Goal: Task Accomplishment & Management: Manage account settings

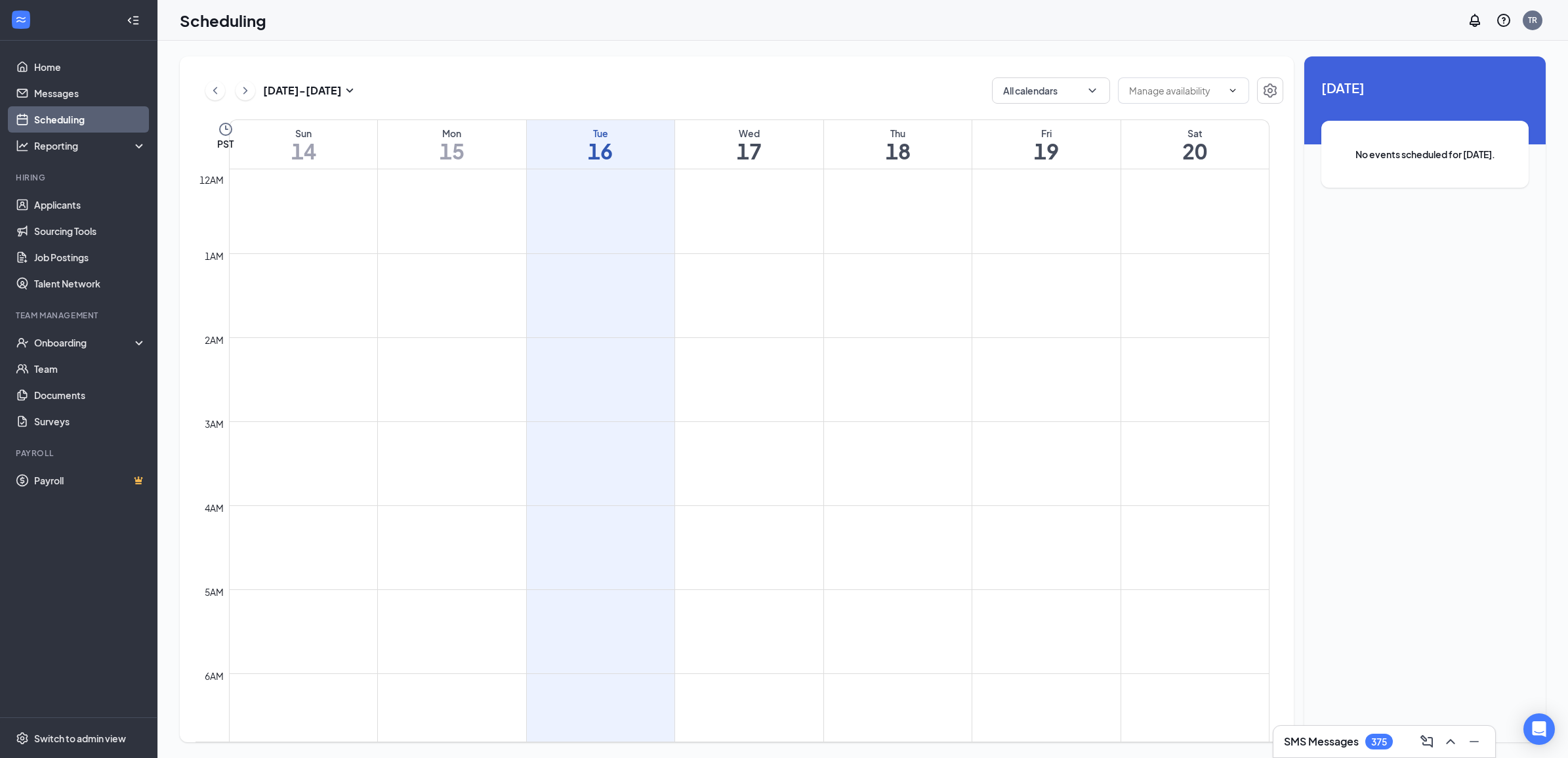
scroll to position [644, 0]
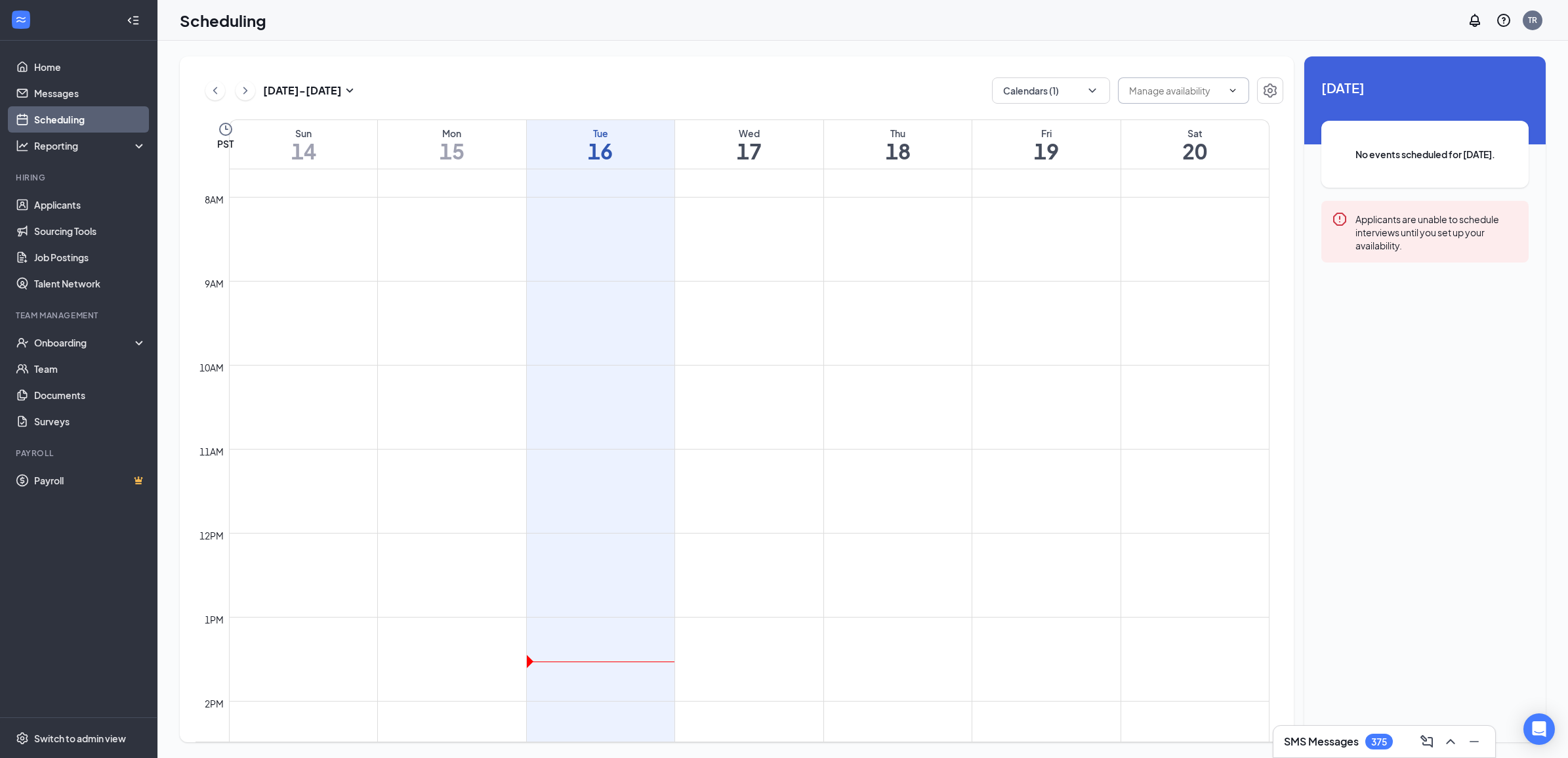
click at [1190, 103] on span at bounding box center [1184, 91] width 132 height 26
click at [1055, 110] on div "[DATE] - [DATE] Calendars (1) PST Sun 14 Mon 15 Tue 16 Wed 17 Thu 18 Fri 19 Sat…" at bounding box center [736, 399] width 1114 height 686
click at [1051, 83] on button "Calendars (1)" at bounding box center [1050, 91] width 118 height 26
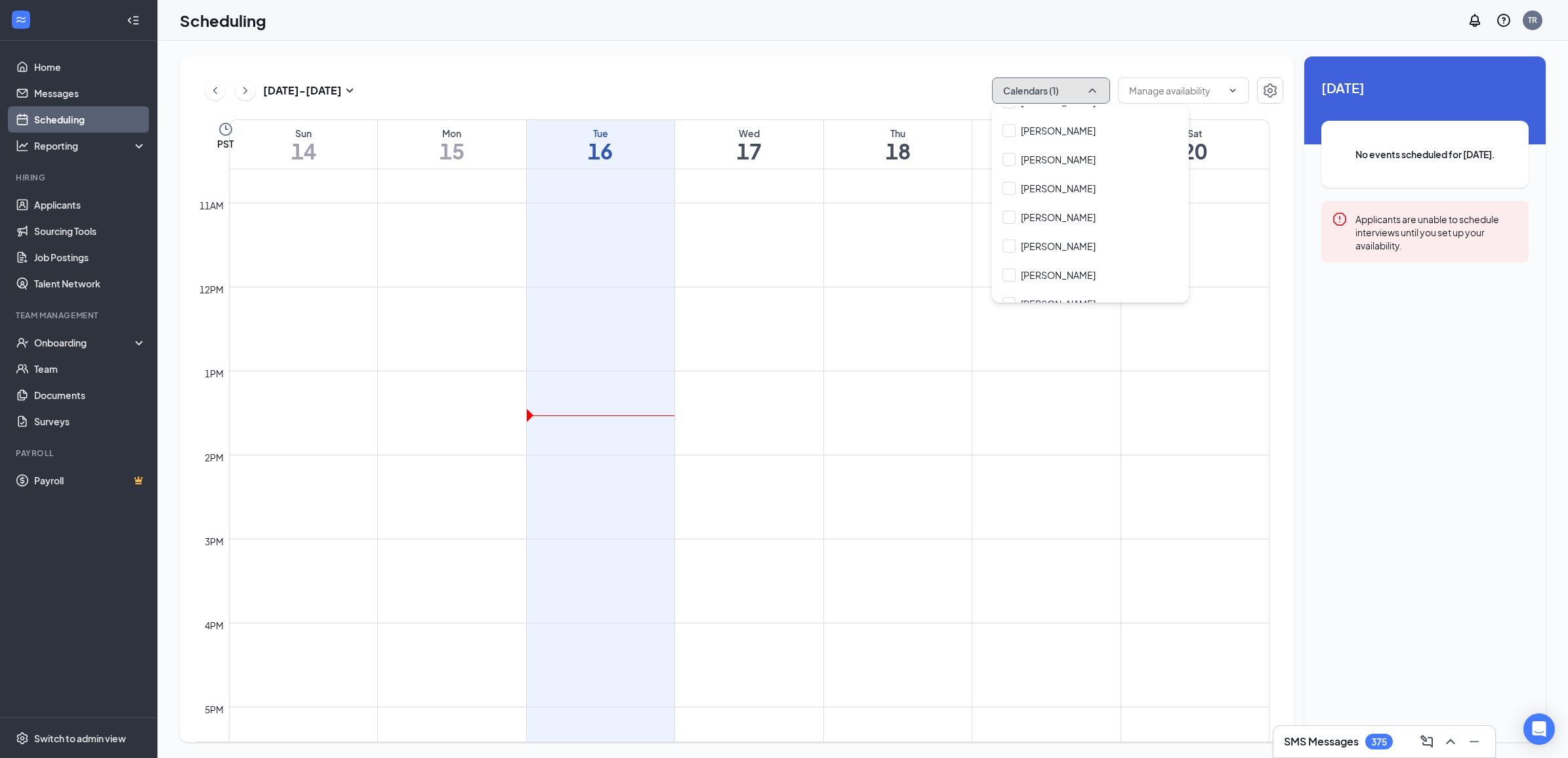
scroll to position [4017, 0]
click at [1053, 226] on input "[PERSON_NAME]" at bounding box center [1048, 233] width 94 height 13
checkbox input "true"
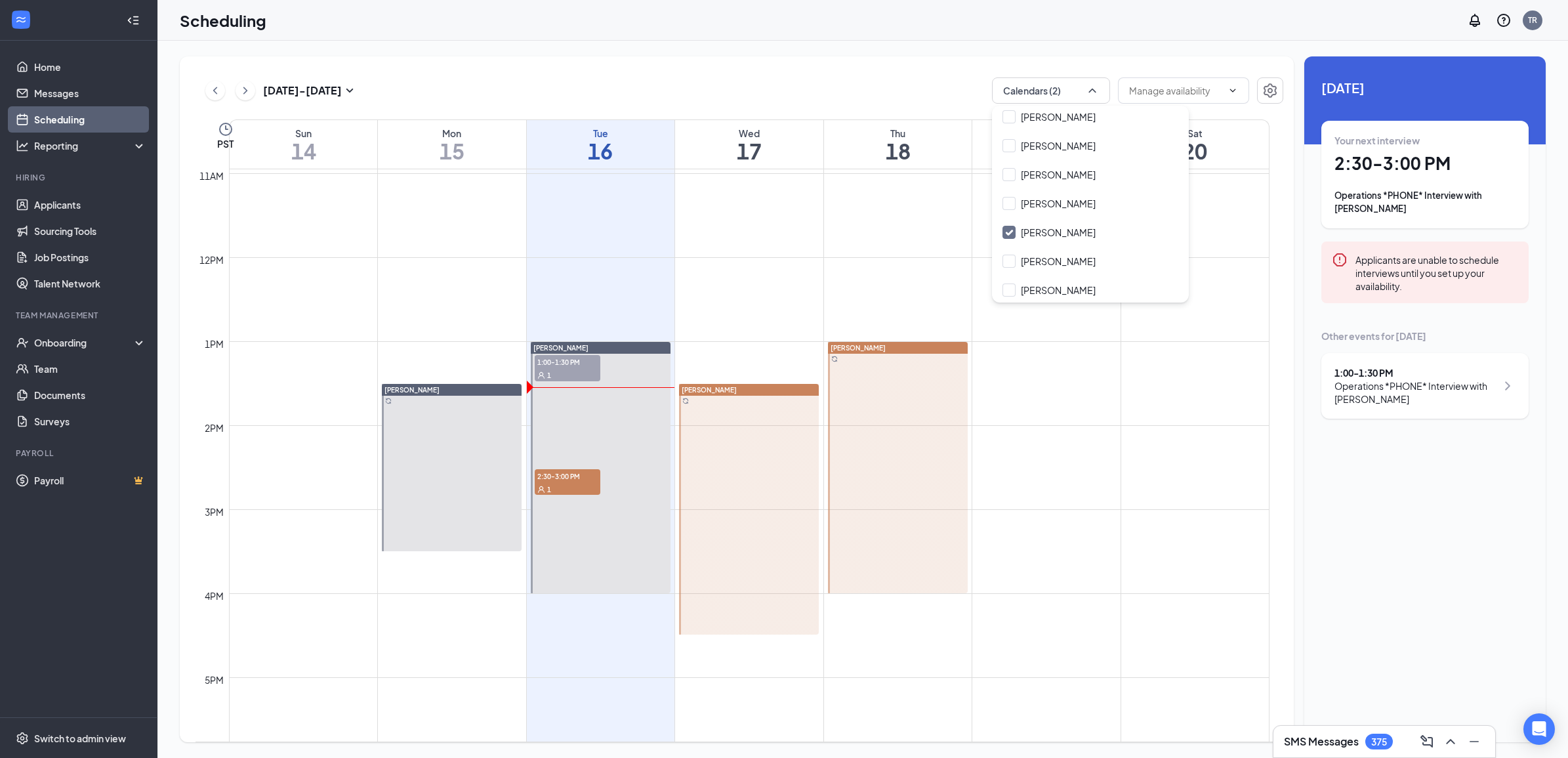
scroll to position [891, 0]
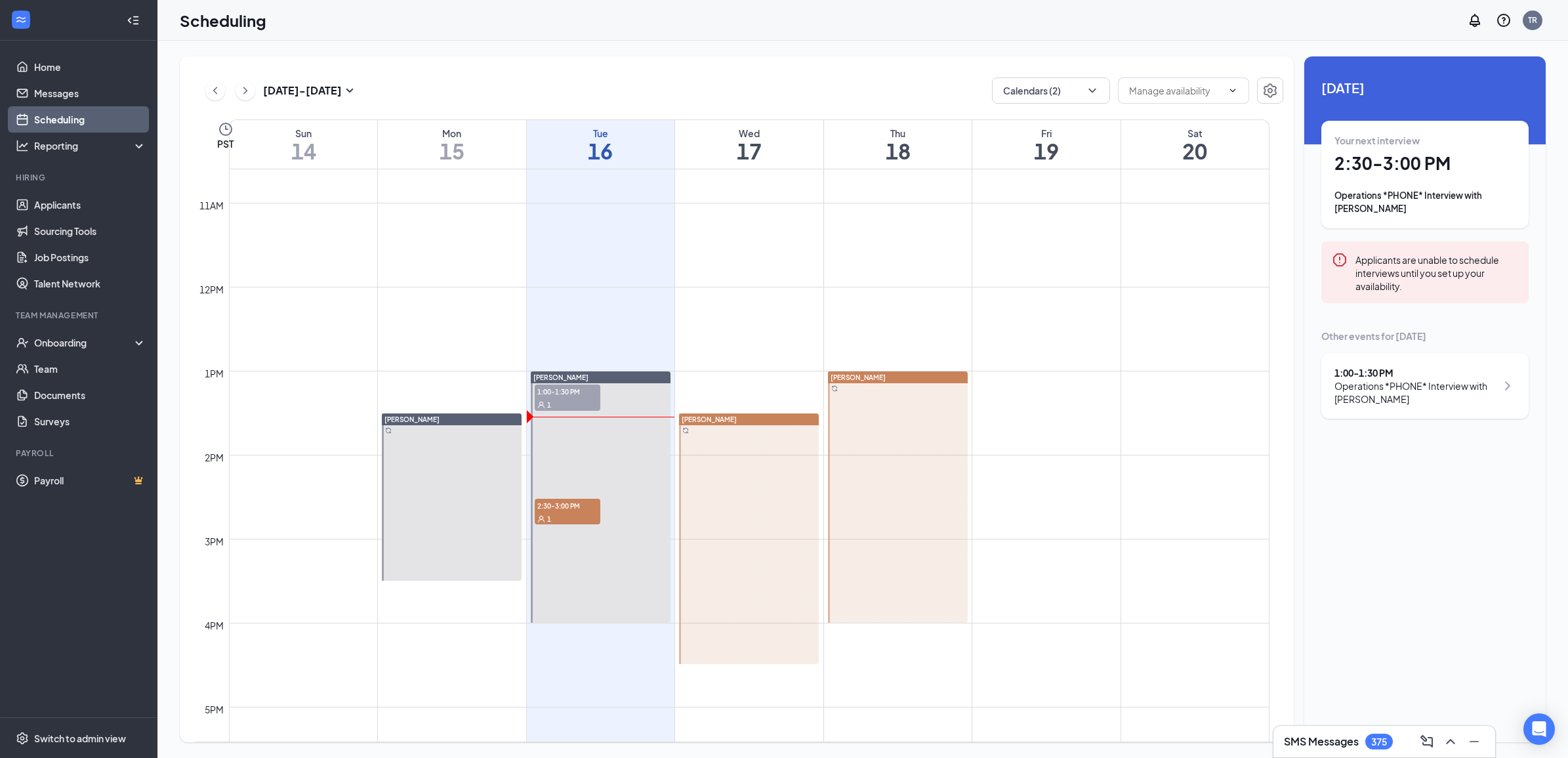
drag, startPoint x: 714, startPoint y: 442, endPoint x: 696, endPoint y: 437, distance: 18.7
click at [696, 437] on link "[PERSON_NAME]" at bounding box center [747, 537] width 143 height 251
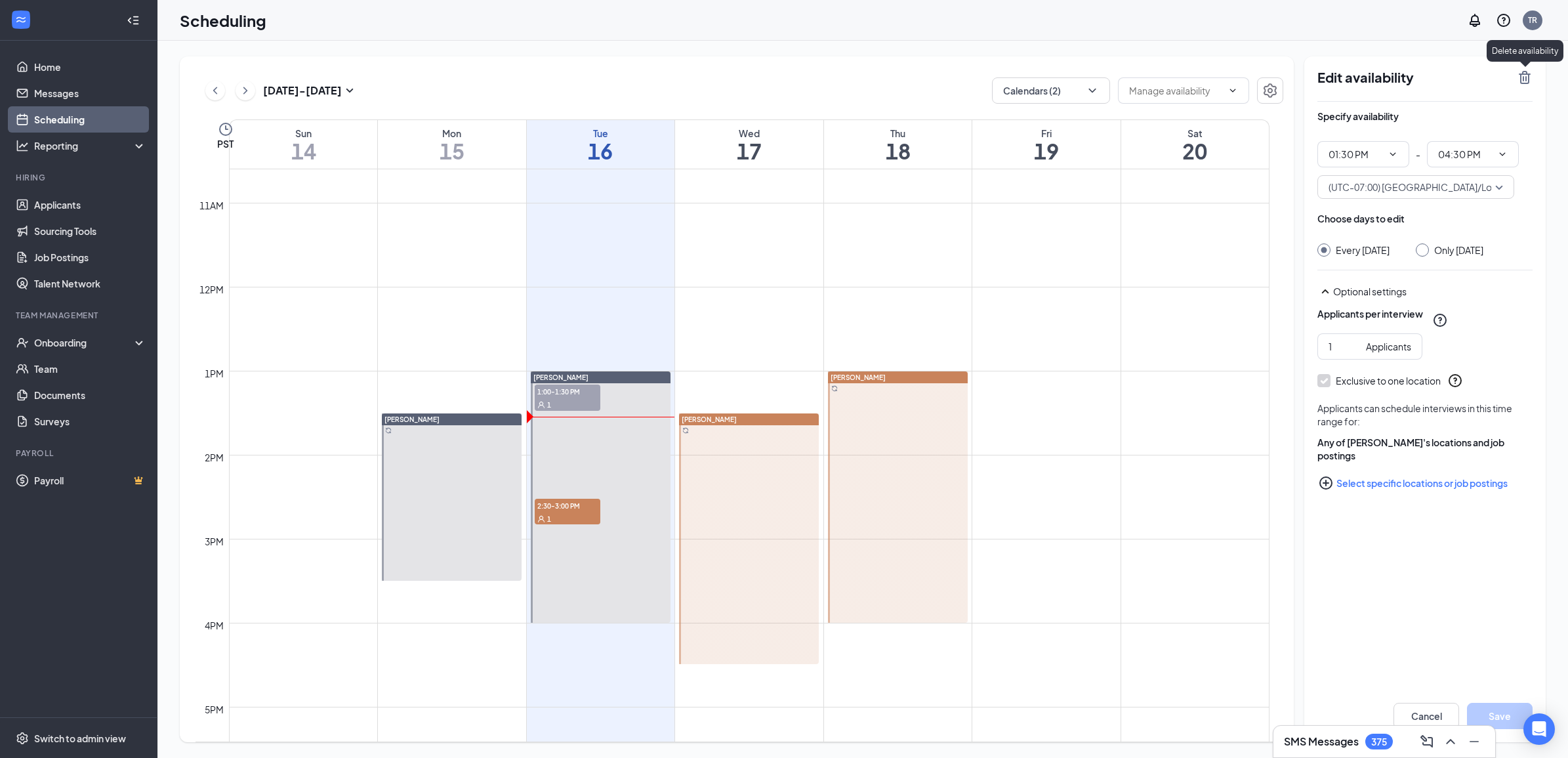
click at [1522, 75] on icon "TrashOutline" at bounding box center [1524, 77] width 16 height 16
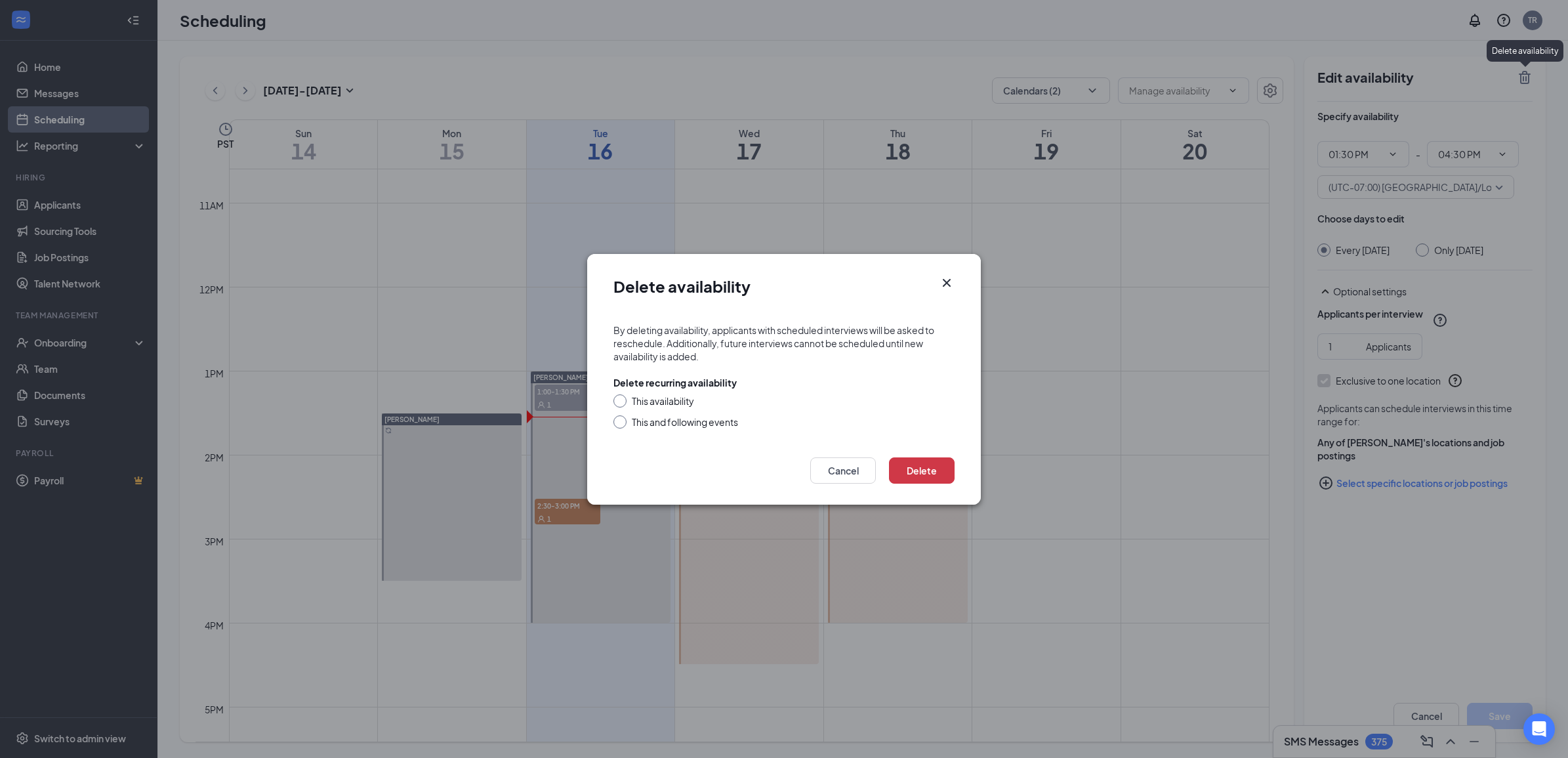
click at [678, 405] on div "This availability" at bounding box center [662, 401] width 62 height 13
click at [622, 404] on input "This availability" at bounding box center [618, 399] width 9 height 9
radio input "true"
click at [909, 474] on button "Delete" at bounding box center [922, 471] width 66 height 26
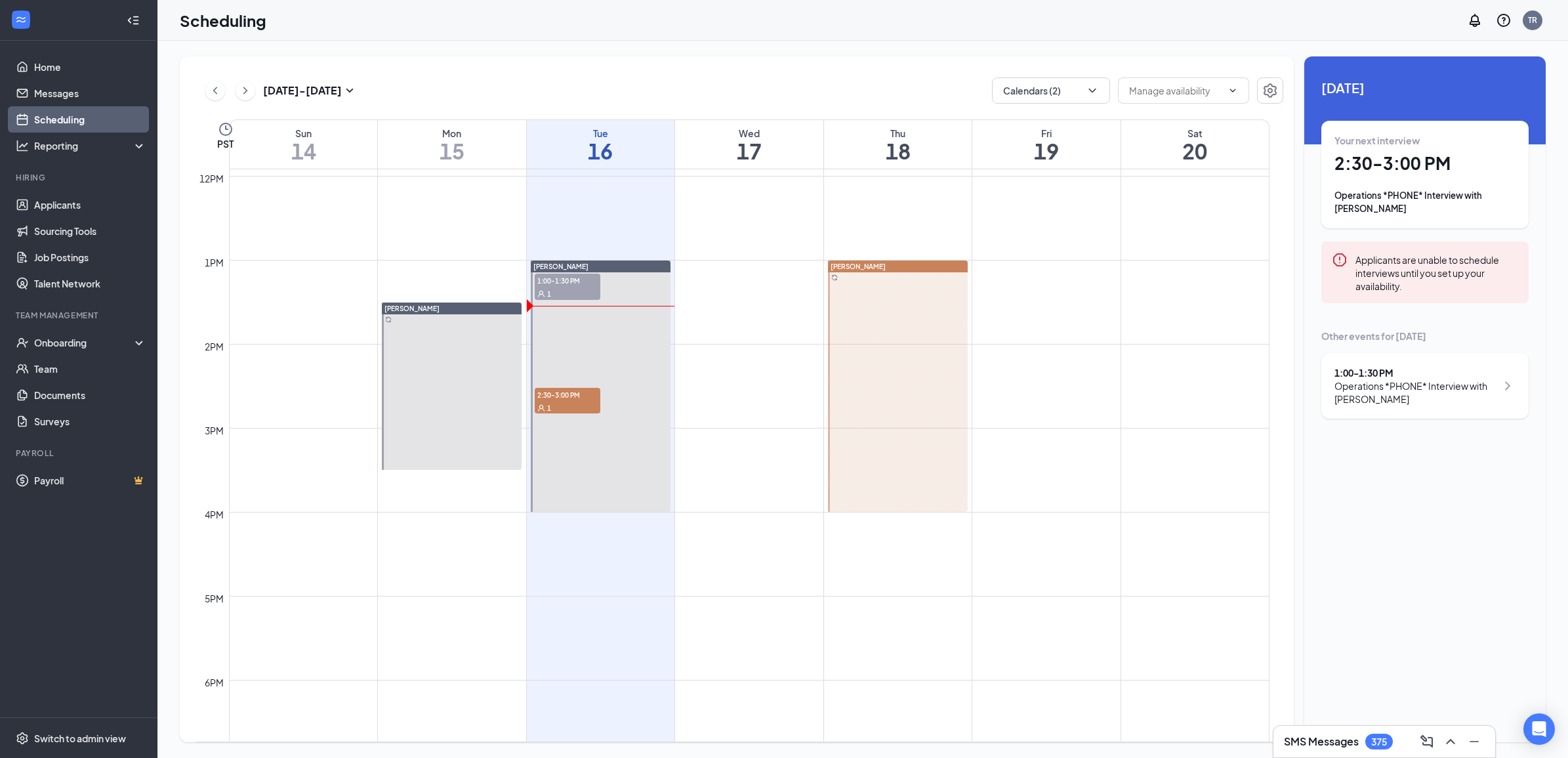
scroll to position [973, 0]
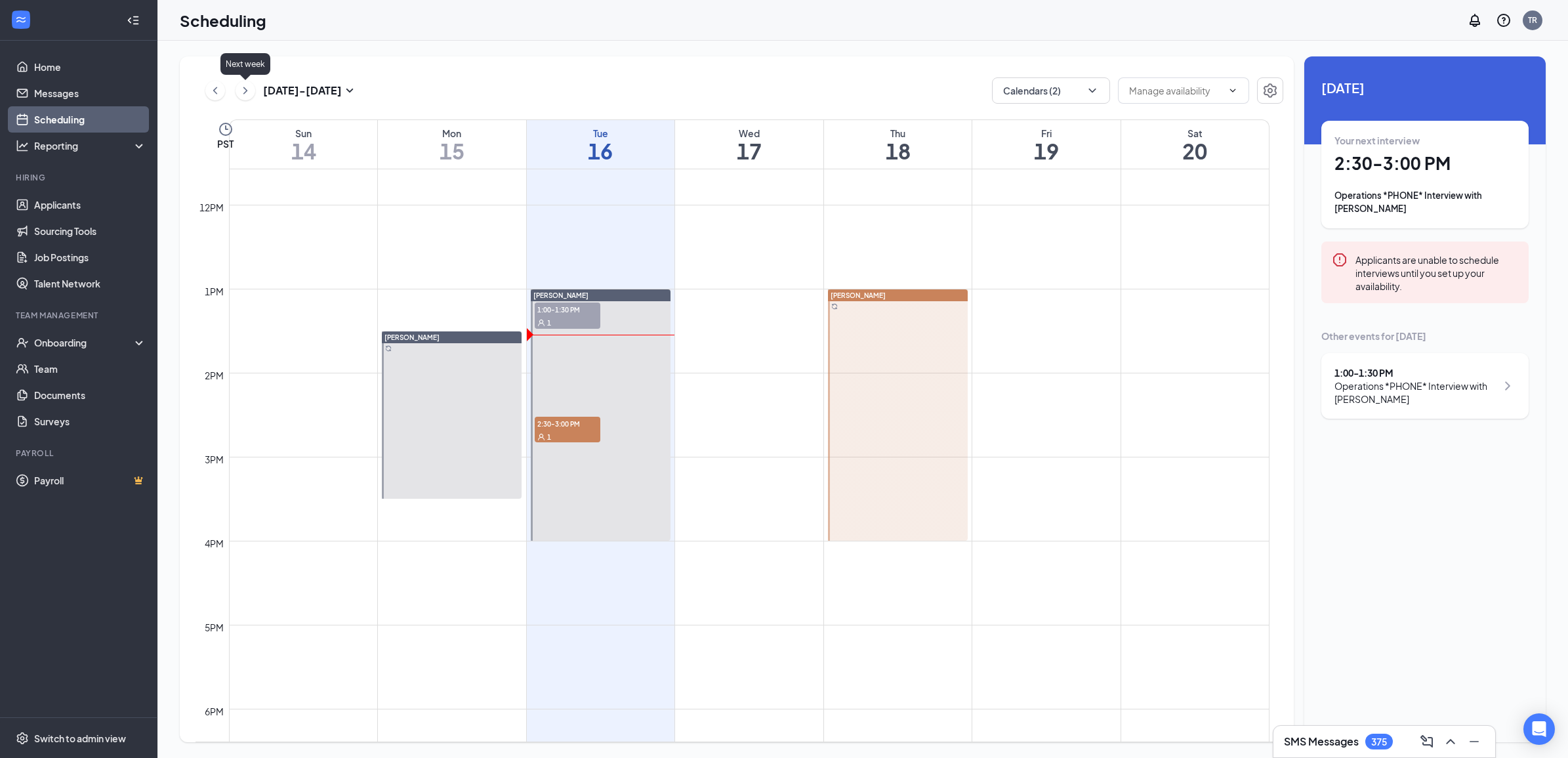
click at [244, 93] on icon "ChevronRight" at bounding box center [245, 90] width 13 height 16
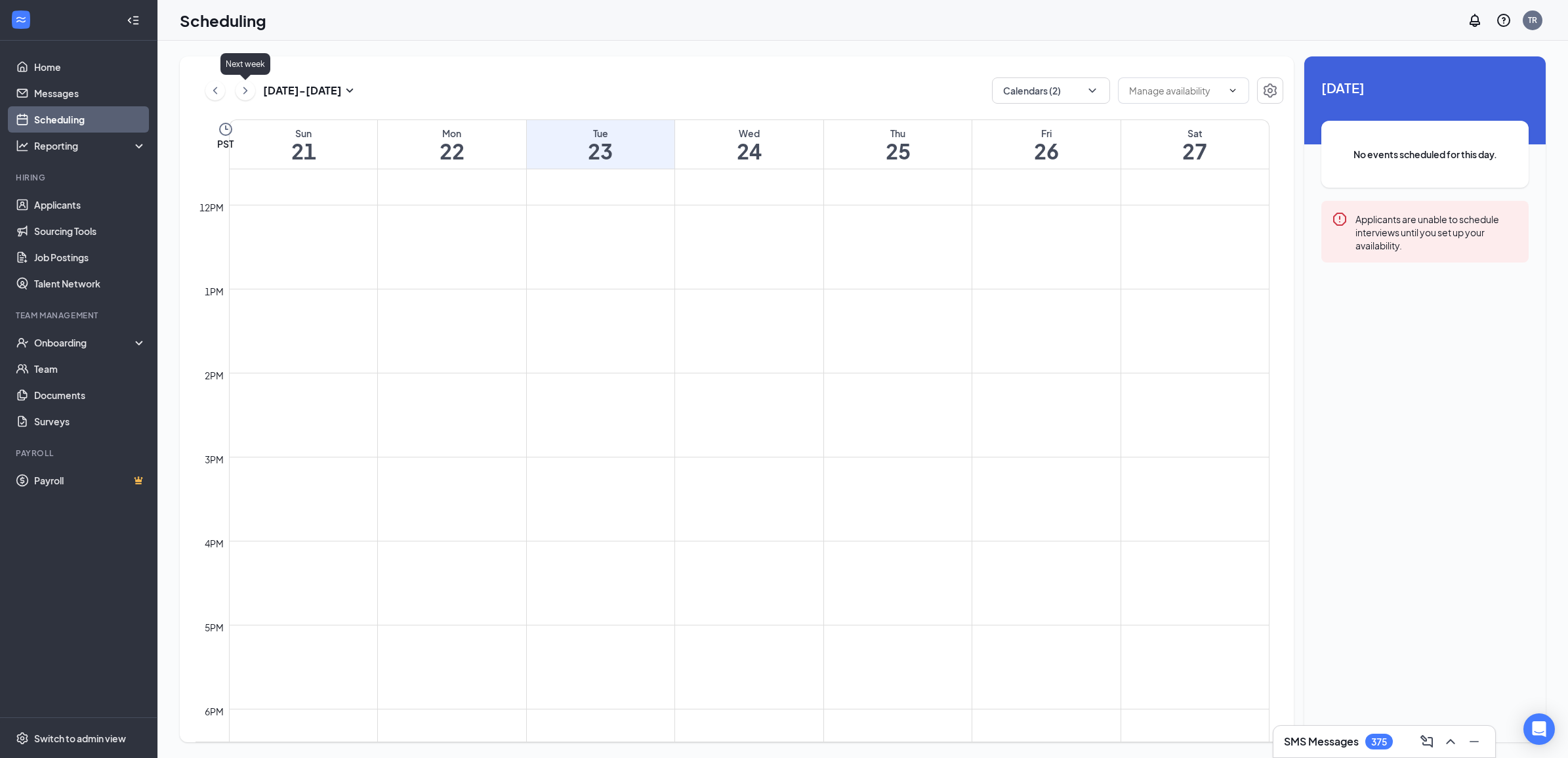
scroll to position [644, 0]
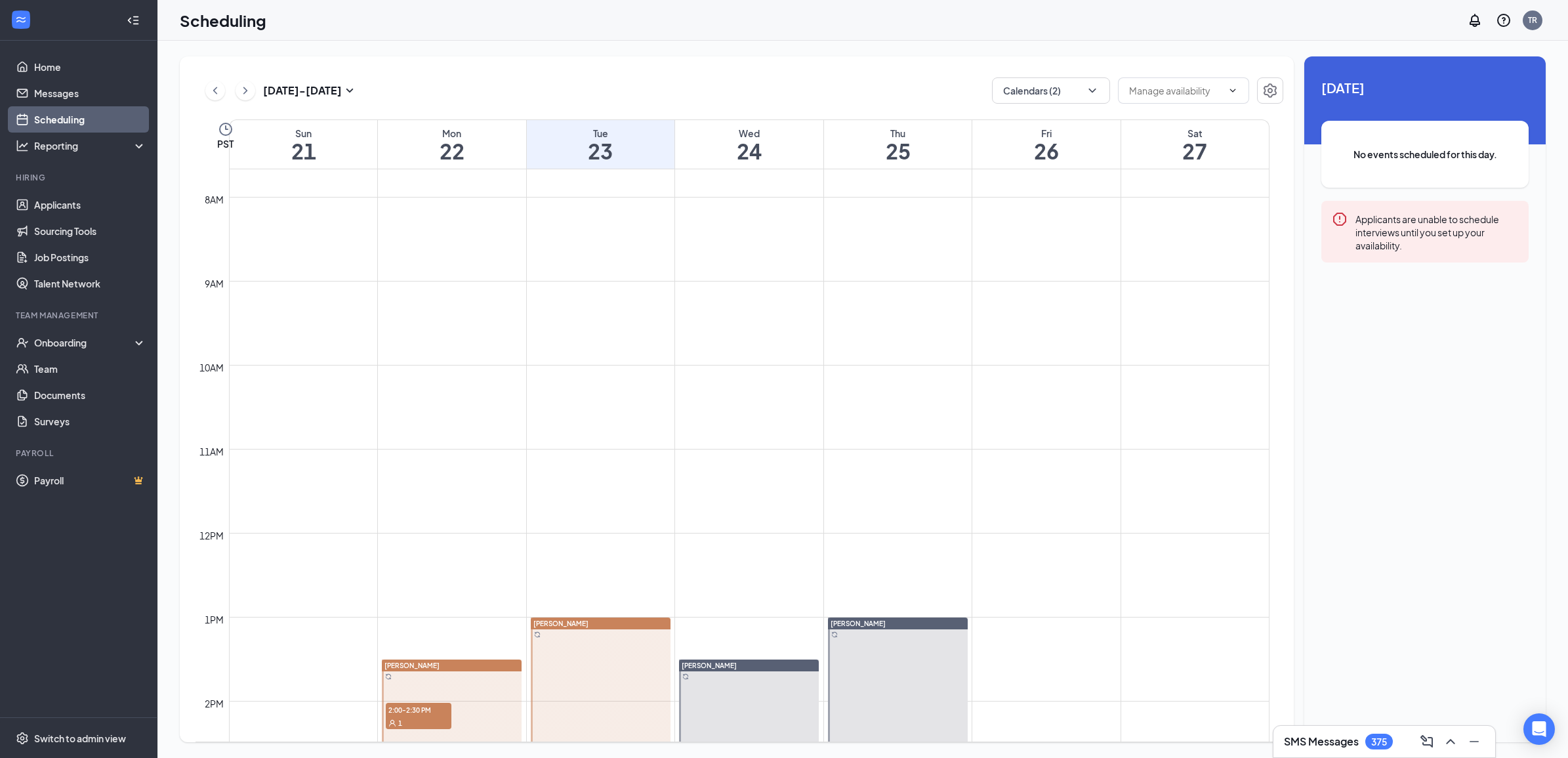
click at [210, 96] on icon "ChevronLeft" at bounding box center [215, 90] width 13 height 16
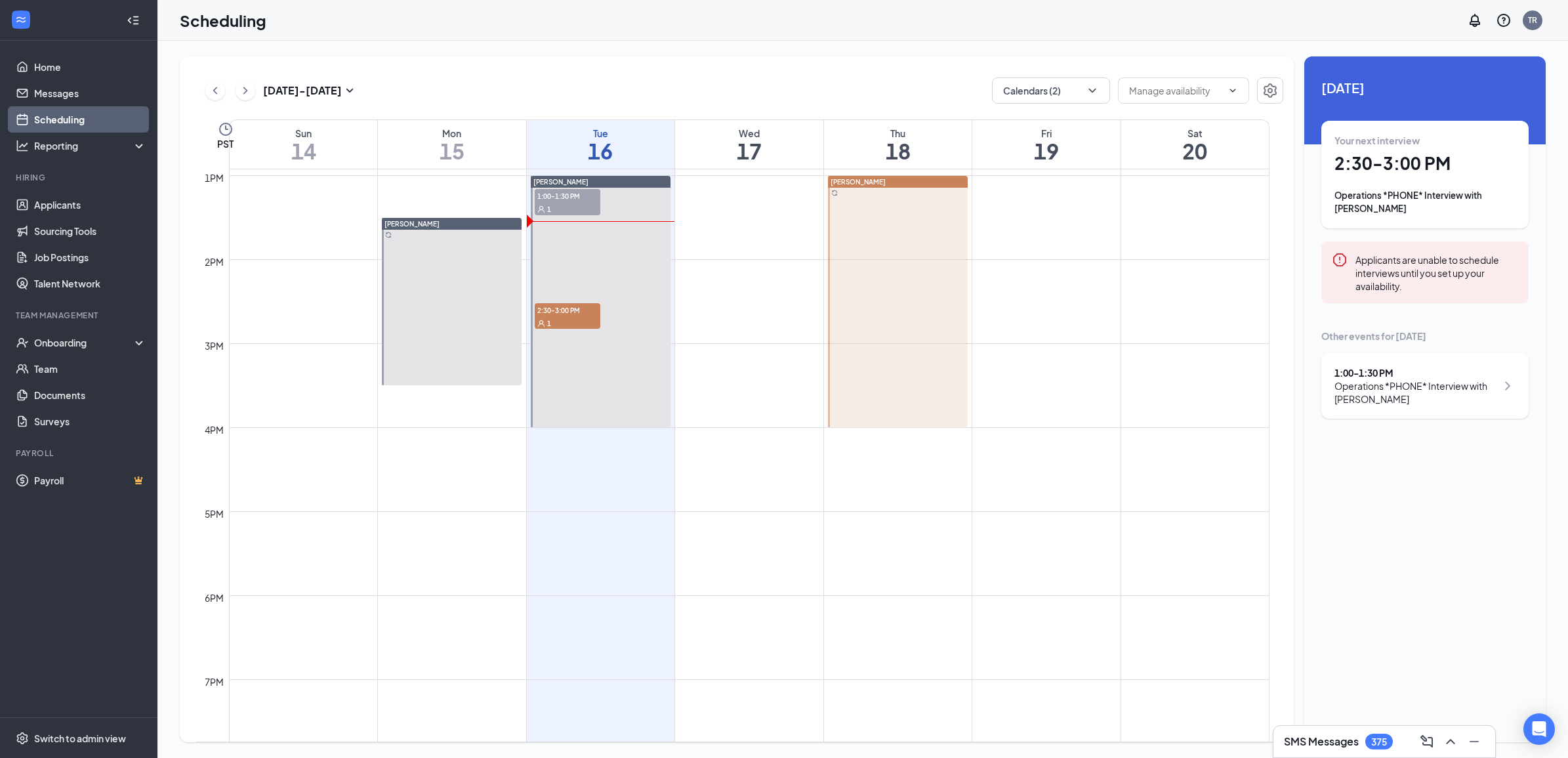
scroll to position [891, 0]
